Goal: Task Accomplishment & Management: Use online tool/utility

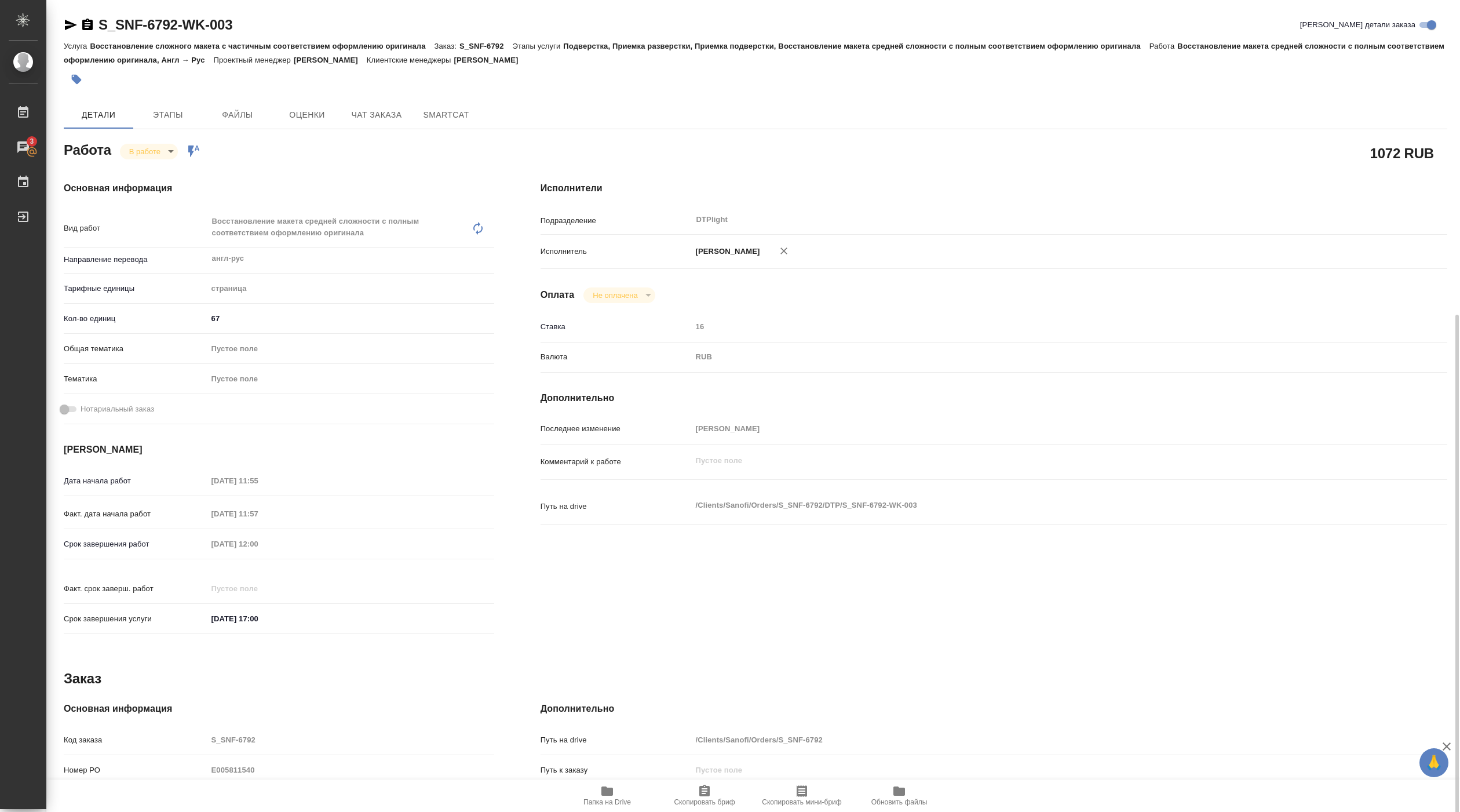
scroll to position [174, 0]
type textarea "x"
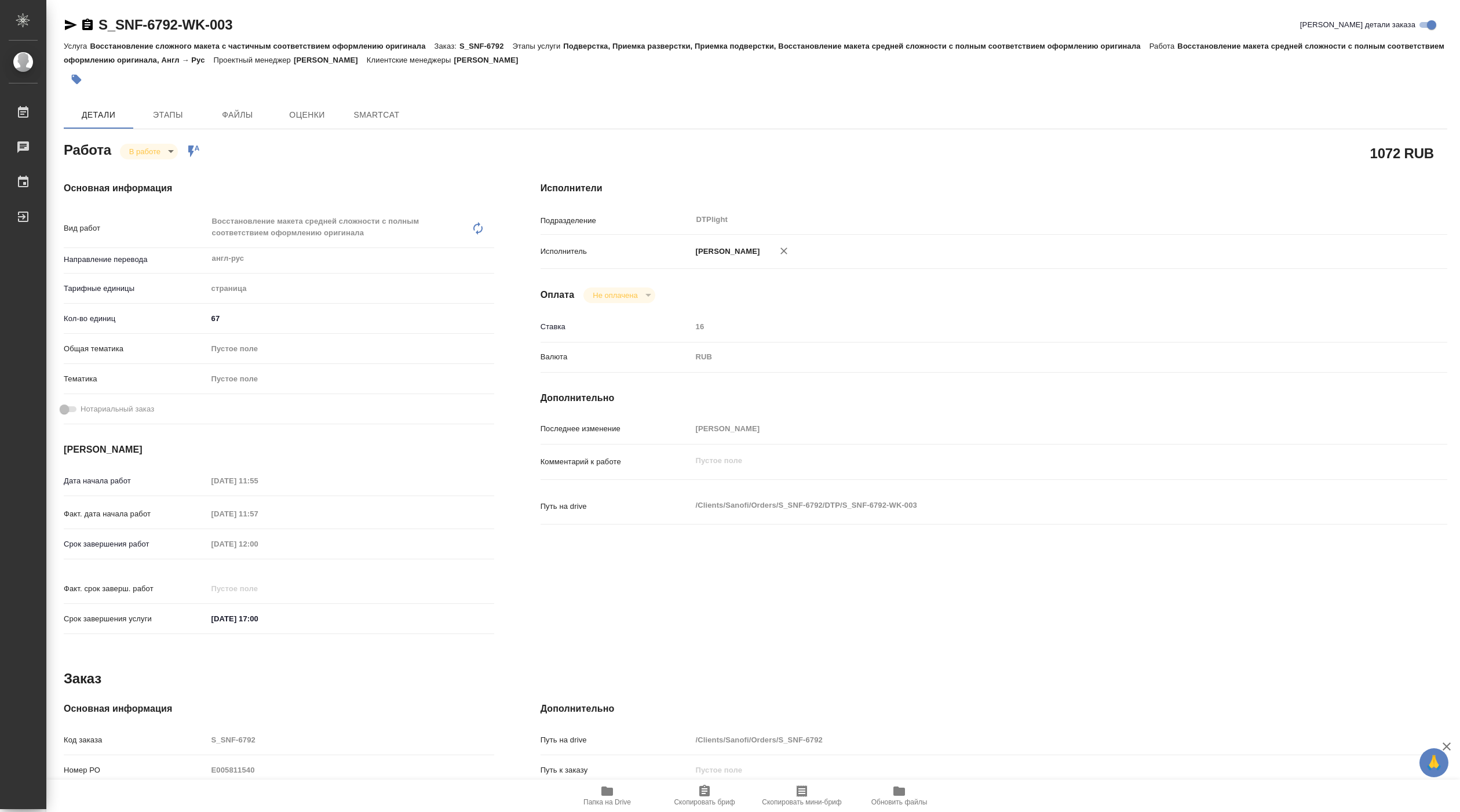
type textarea "x"
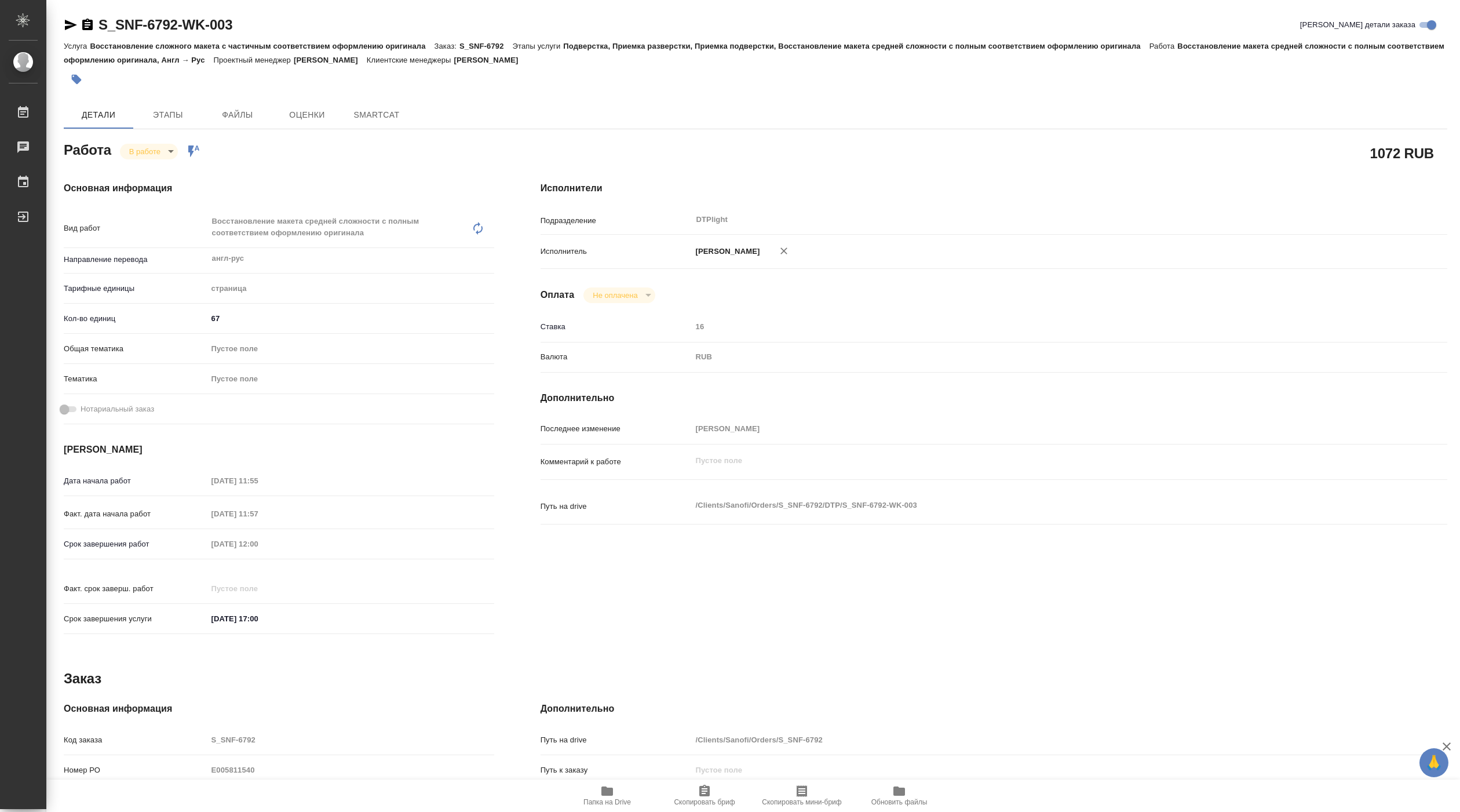
type textarea "x"
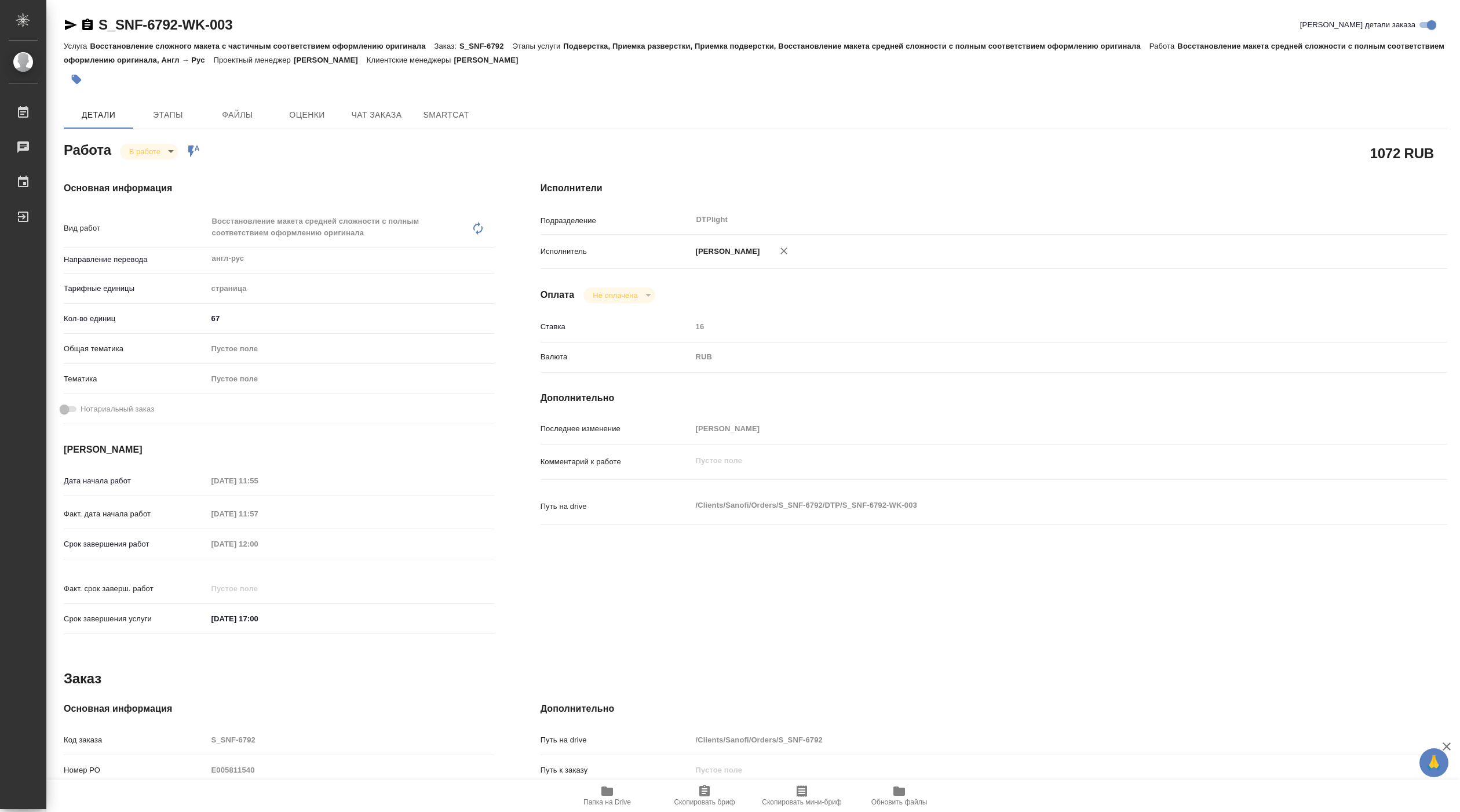
type textarea "x"
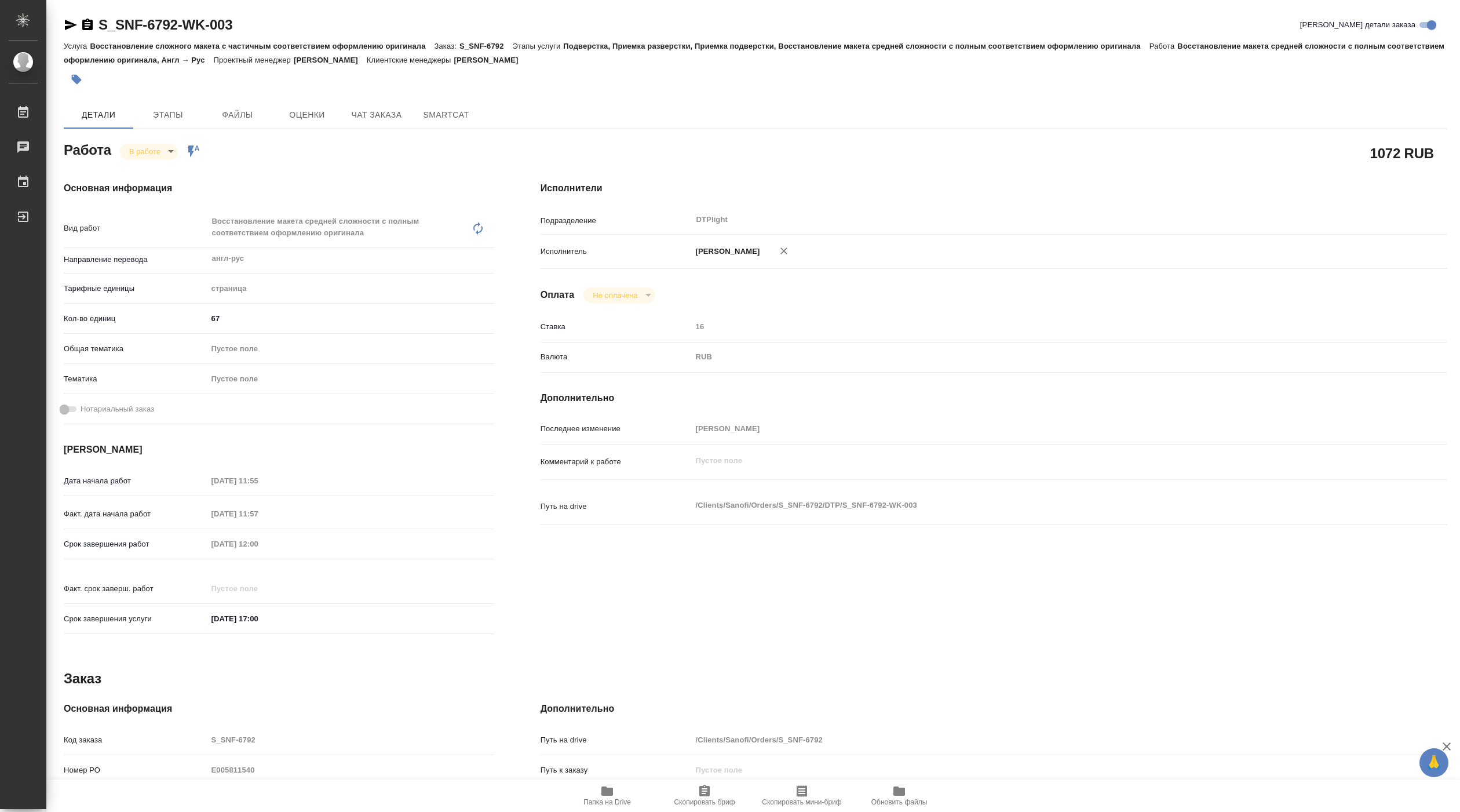
type textarea "x"
